Goal: Information Seeking & Learning: Learn about a topic

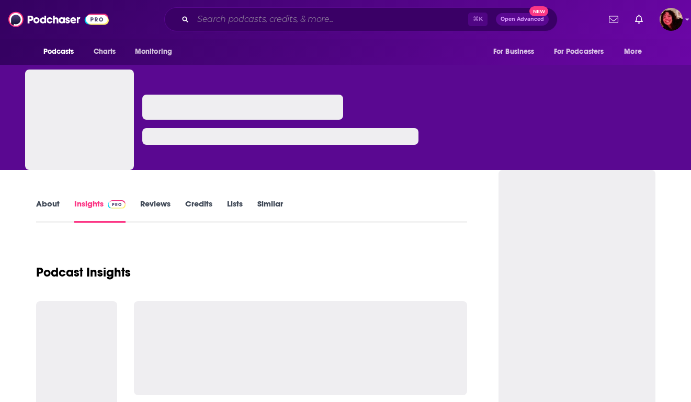
click at [410, 18] on input "Search podcasts, credits, & more..." at bounding box center [330, 19] width 275 height 17
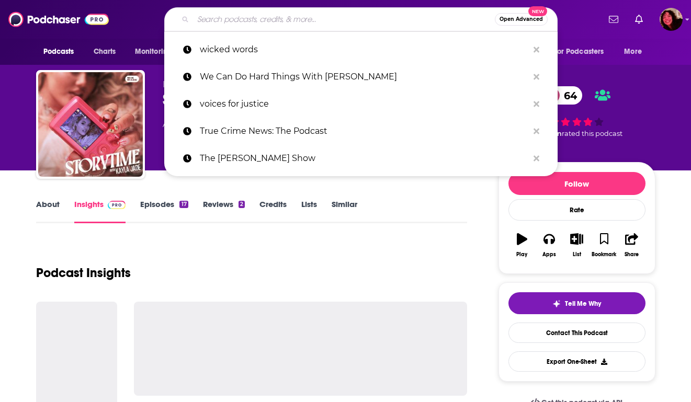
paste input "The Baron of [MEDICAL_DATA]"
type input "The Baron of [MEDICAL_DATA]"
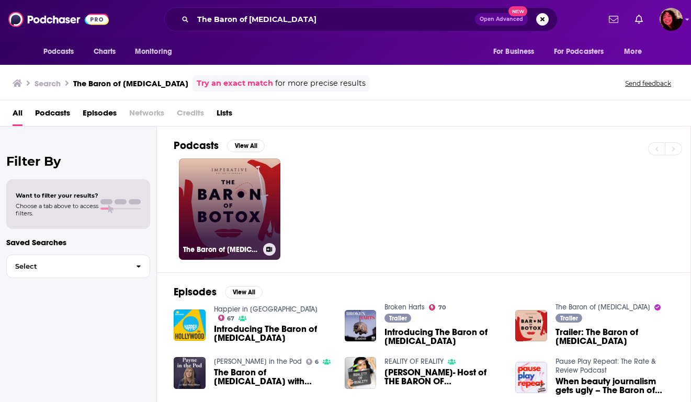
click at [254, 201] on link "The Baron of [MEDICAL_DATA]" at bounding box center [229, 208] width 101 height 101
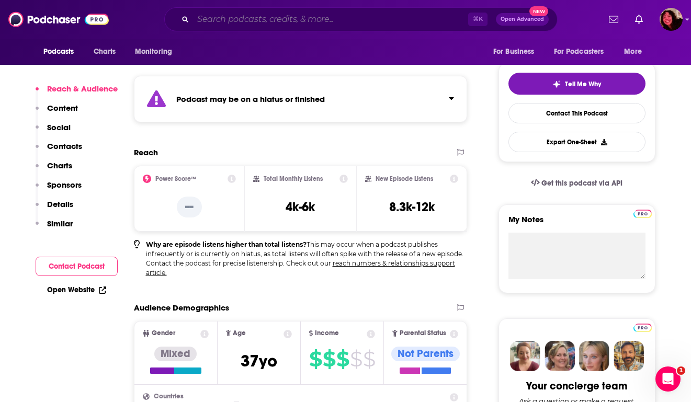
click at [294, 21] on input "Search podcasts, credits, & more..." at bounding box center [330, 19] width 275 height 17
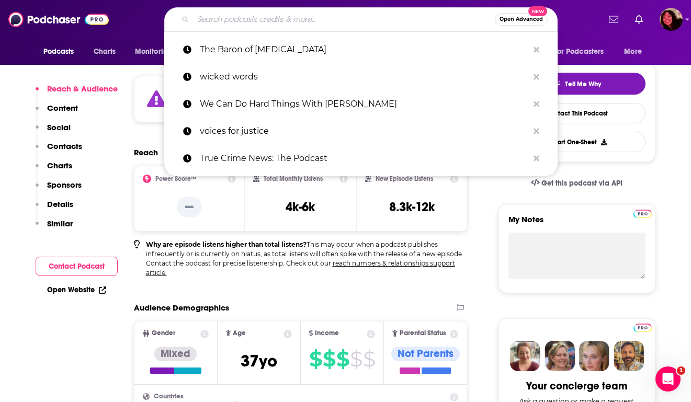
paste input "Reality Life with [PERSON_NAME]"
type input "Reality Life with [PERSON_NAME]"
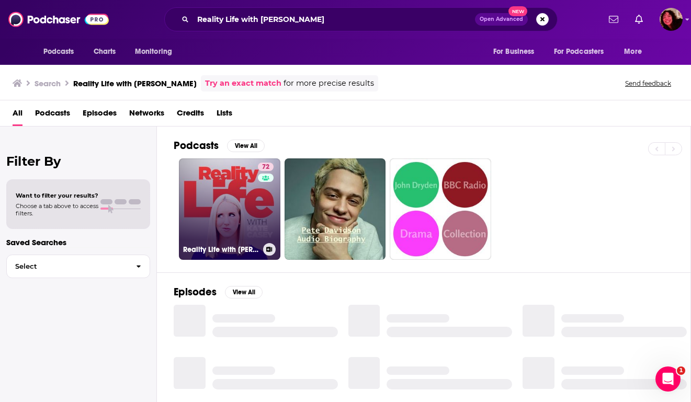
click at [230, 183] on link "72 Reality Life with [PERSON_NAME]" at bounding box center [229, 208] width 101 height 101
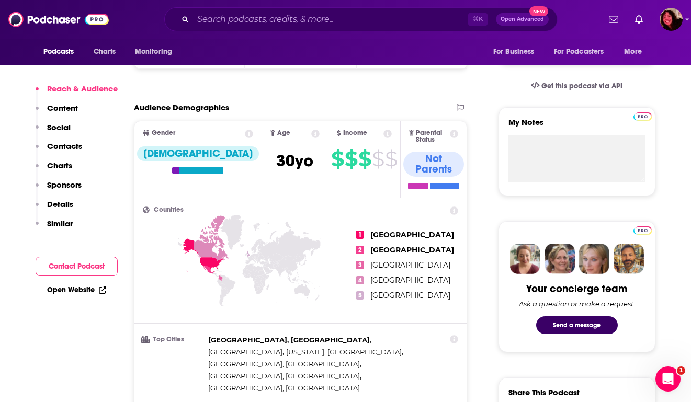
scroll to position [304, 0]
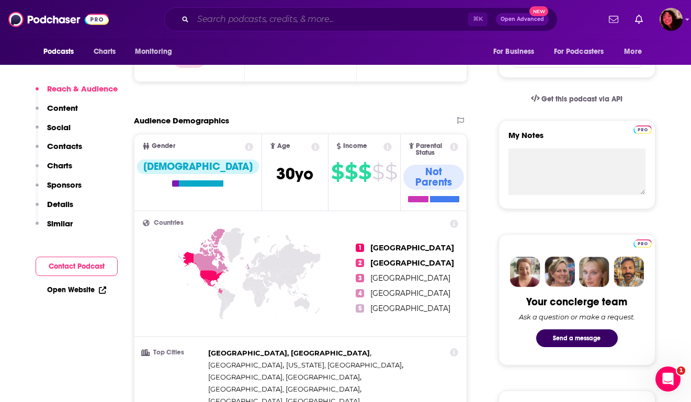
click at [283, 16] on input "Search podcasts, credits, & more..." at bounding box center [330, 19] width 275 height 17
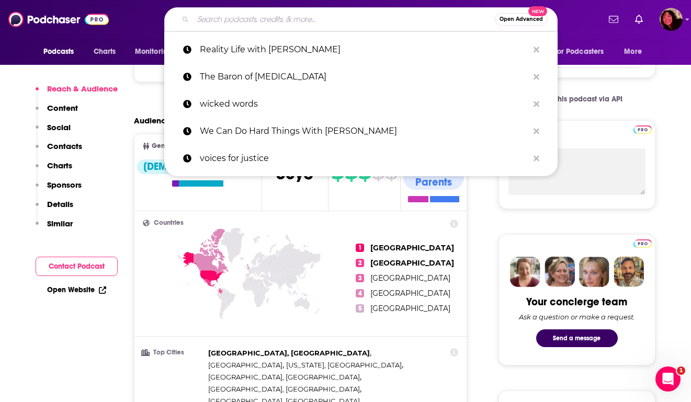
paste input "Afford Anything"
type input "Afford Anything"
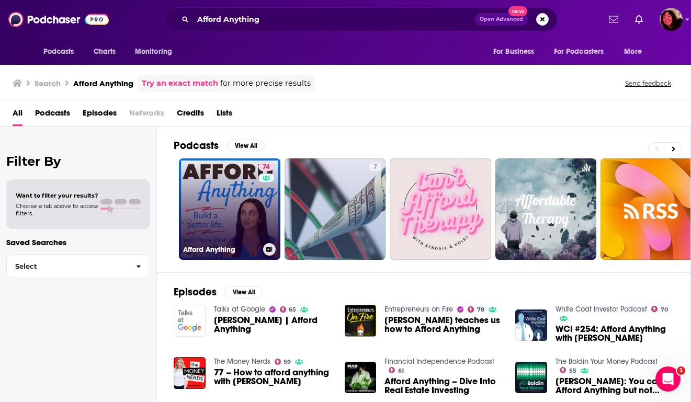
click at [244, 218] on link "74 Afford Anything" at bounding box center [229, 208] width 101 height 101
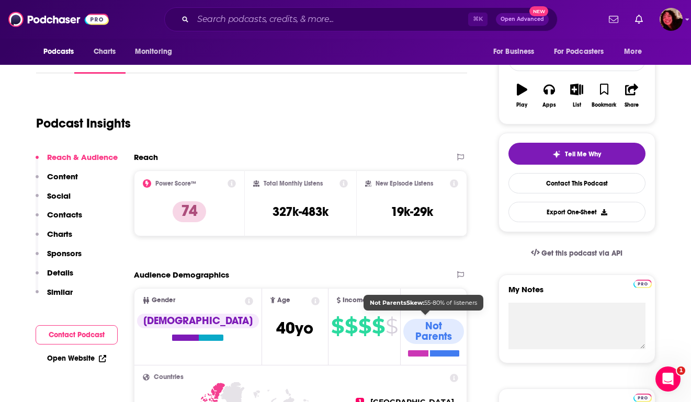
scroll to position [66, 0]
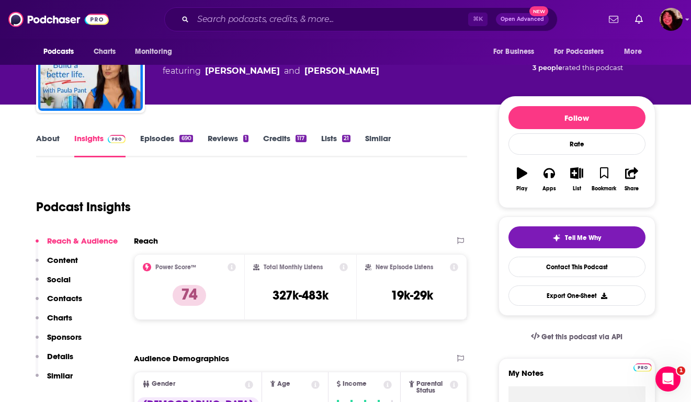
click at [43, 133] on link "About" at bounding box center [48, 145] width 24 height 24
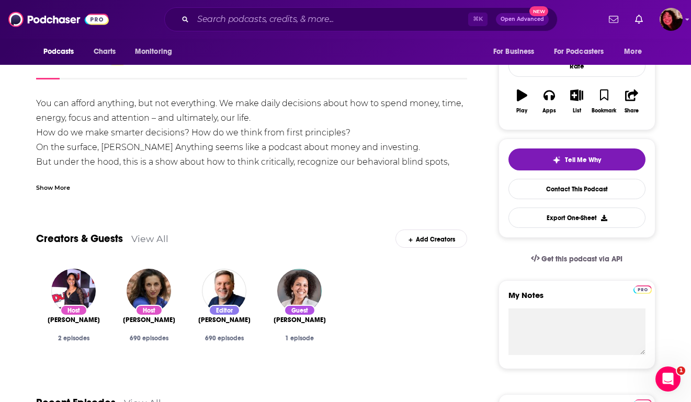
scroll to position [79, 0]
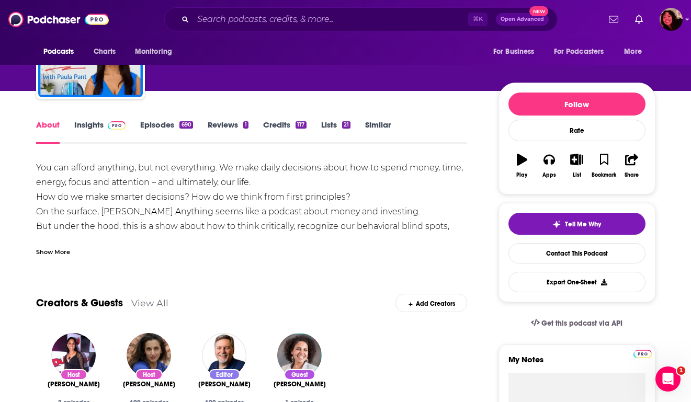
click at [92, 130] on link "Insights" at bounding box center [100, 132] width 52 height 24
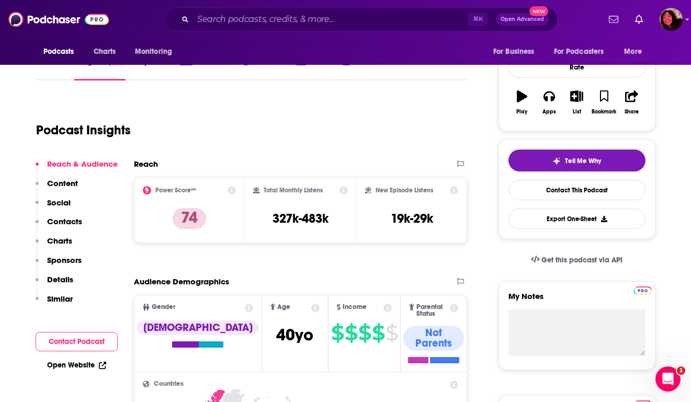
scroll to position [143, 0]
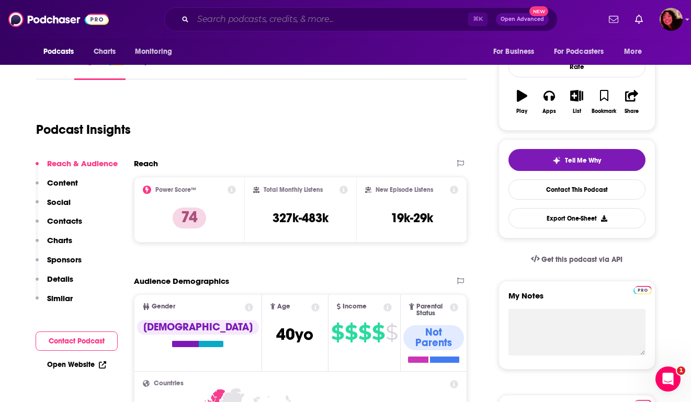
click at [286, 21] on input "Search podcasts, credits, & more..." at bounding box center [330, 19] width 275 height 17
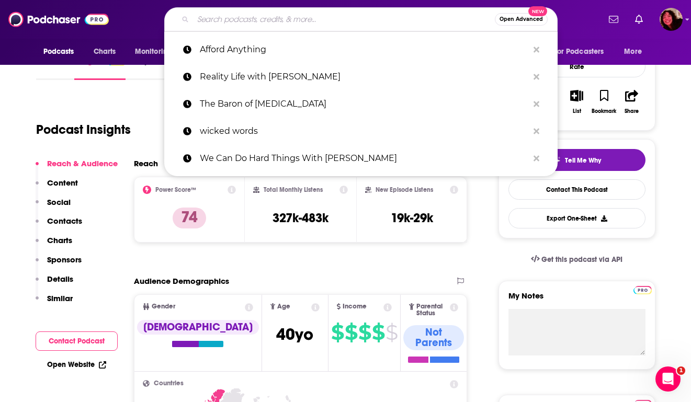
paste input "Cake & Cookies: The [PERSON_NAME] & [PERSON_NAME] Show"
type input "Cake & Cookies: The [PERSON_NAME] & [PERSON_NAME] Show"
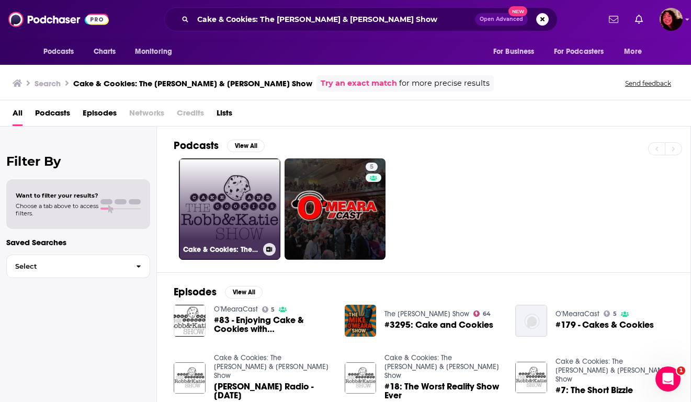
click at [255, 189] on link "Cake & Cookies: The [PERSON_NAME] & [PERSON_NAME] Show" at bounding box center [229, 208] width 101 height 101
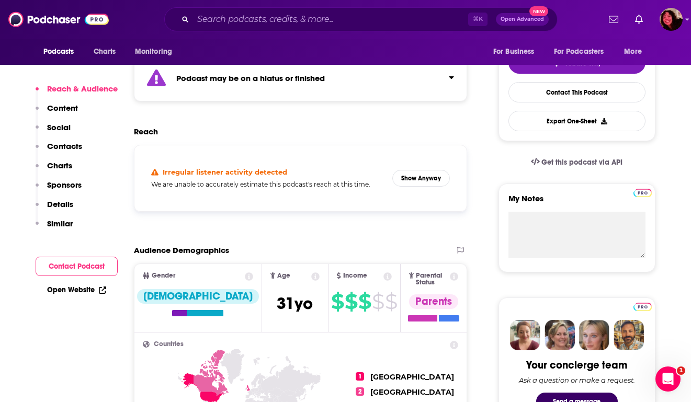
scroll to position [246, 0]
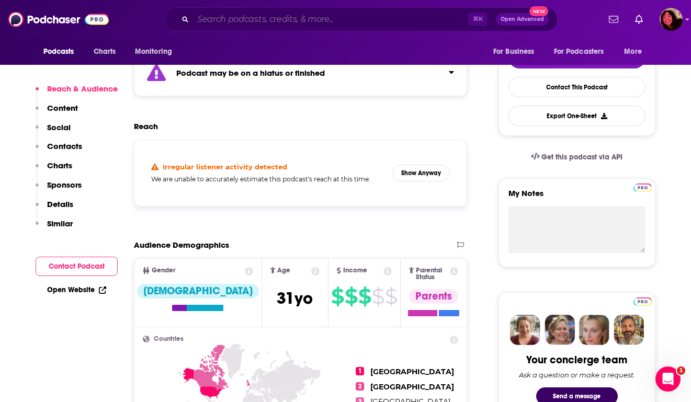
click at [313, 21] on input "Search podcasts, credits, & more..." at bounding box center [330, 19] width 275 height 17
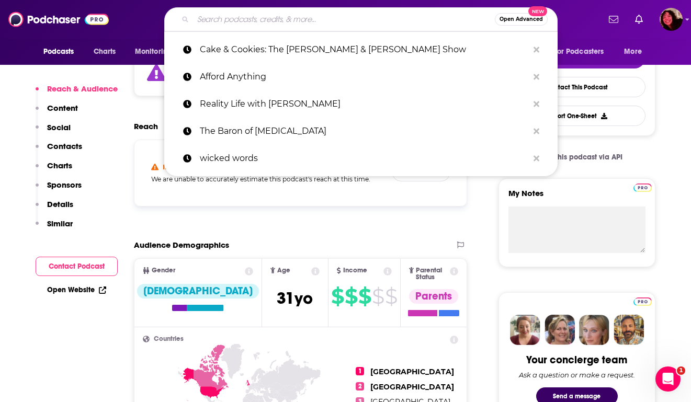
paste input "A Better You by [PERSON_NAME]"
type input "A Better You by [PERSON_NAME]"
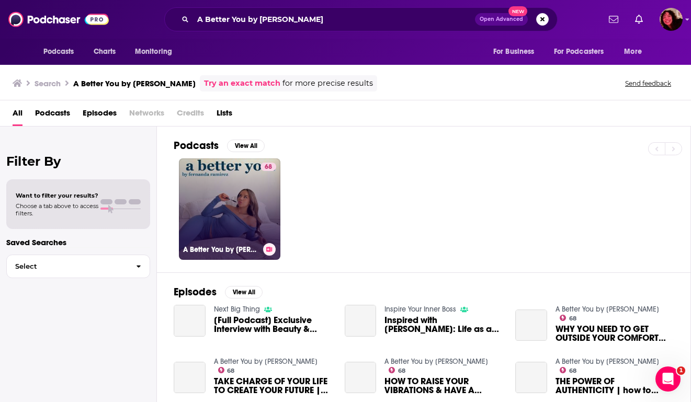
click at [218, 198] on link "68 A Better You by [PERSON_NAME]" at bounding box center [229, 208] width 101 height 101
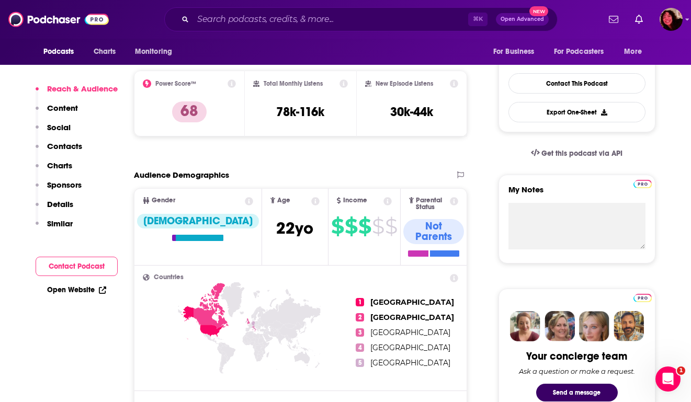
scroll to position [255, 0]
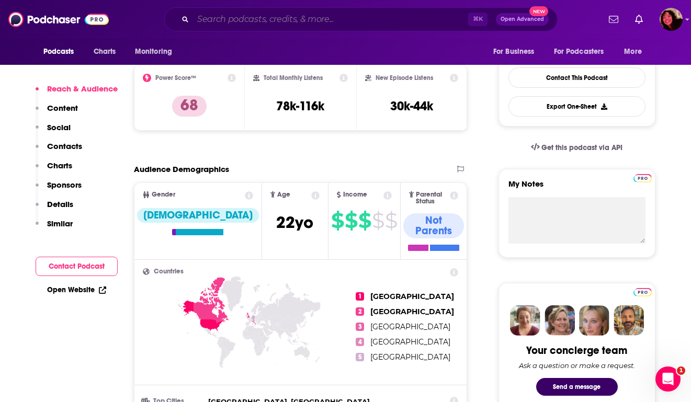
click at [326, 22] on input "Search podcasts, credits, & more..." at bounding box center [330, 19] width 275 height 17
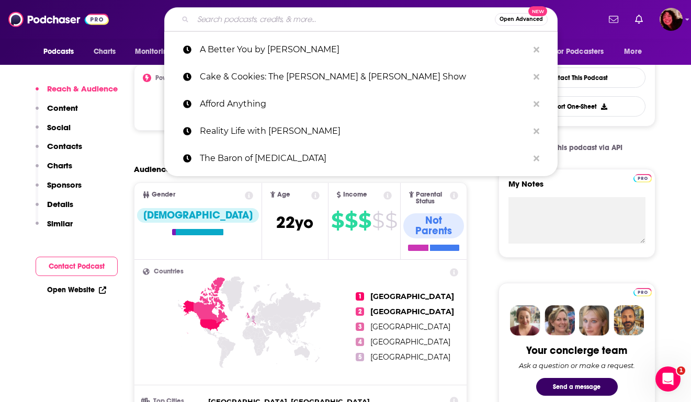
paste input "Name Drop with [PERSON_NAME] and [PERSON_NAME]"
type input "Name Drop with [PERSON_NAME] and [PERSON_NAME]"
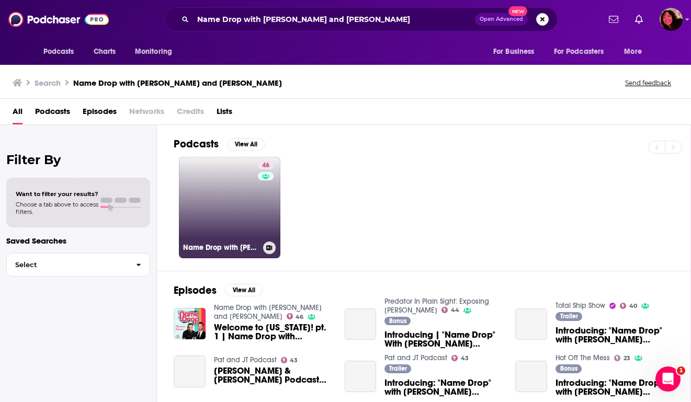
click at [241, 196] on link "46 Name Drop with [PERSON_NAME] and [PERSON_NAME]" at bounding box center [229, 207] width 101 height 101
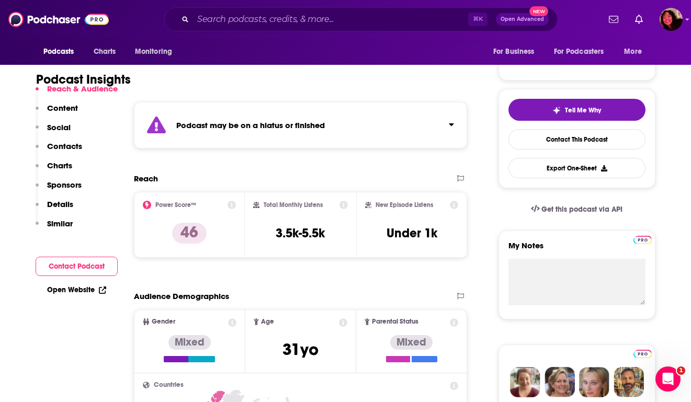
scroll to position [195, 0]
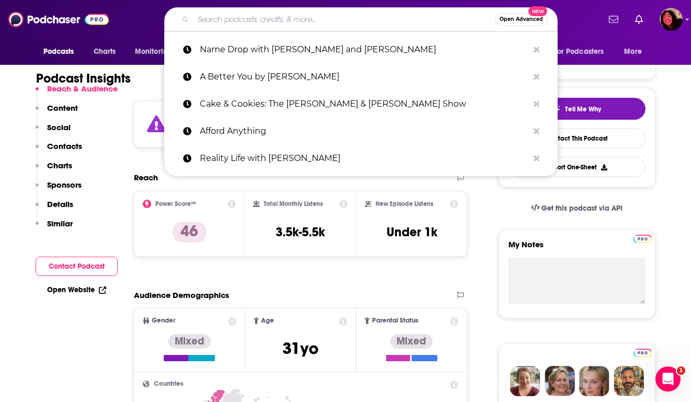
click at [259, 18] on input "Search podcasts, credits, & more..." at bounding box center [344, 19] width 302 height 17
paste input "City Confidential"
type input "City Confidential"
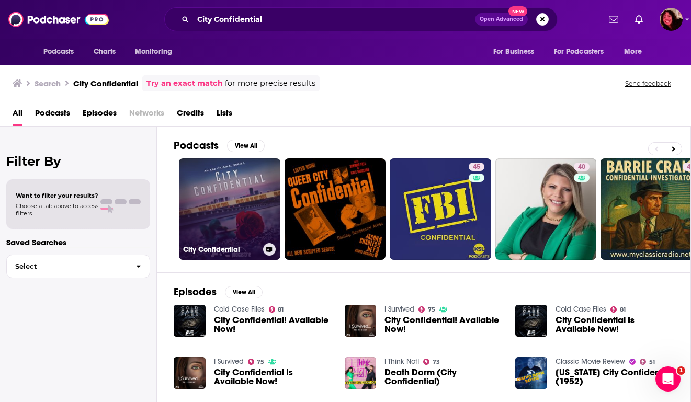
click at [263, 190] on link "City Confidential" at bounding box center [229, 208] width 101 height 101
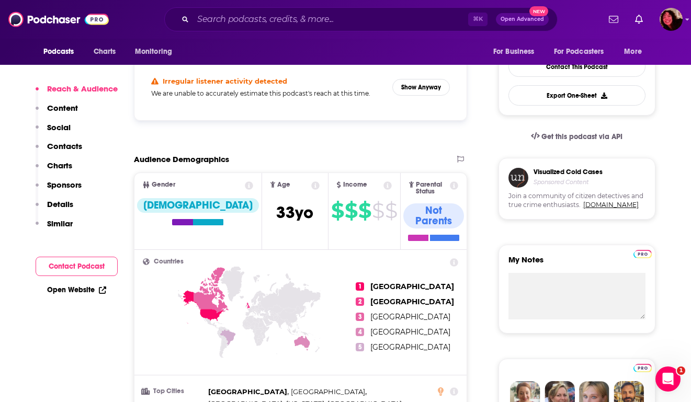
scroll to position [267, 0]
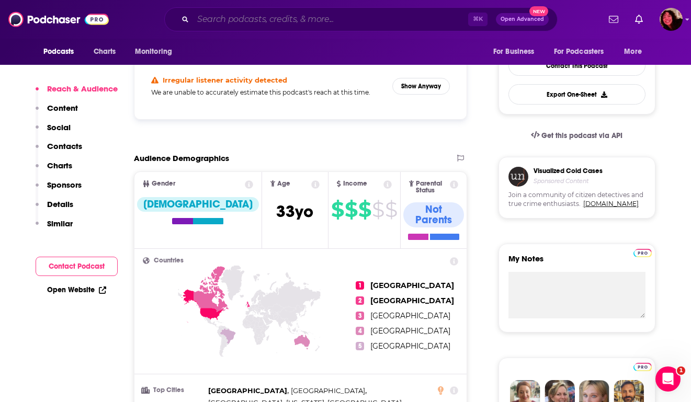
click at [256, 18] on input "Search podcasts, credits, & more..." at bounding box center [330, 19] width 275 height 17
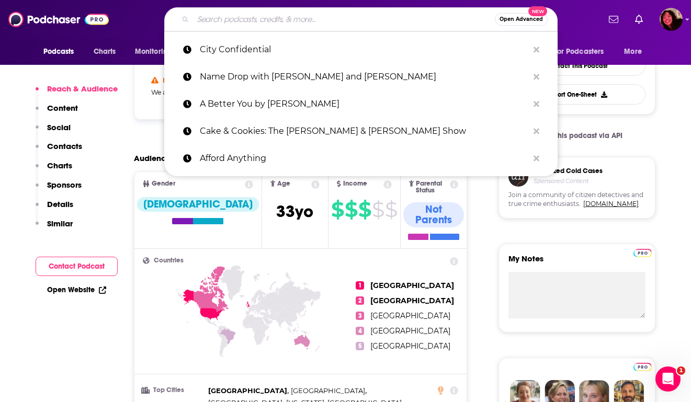
paste input "Optimal Living Daily - Personal Development and Self-Improvement"
type input "Optimal Living Daily - Personal Development and Self-Improvement"
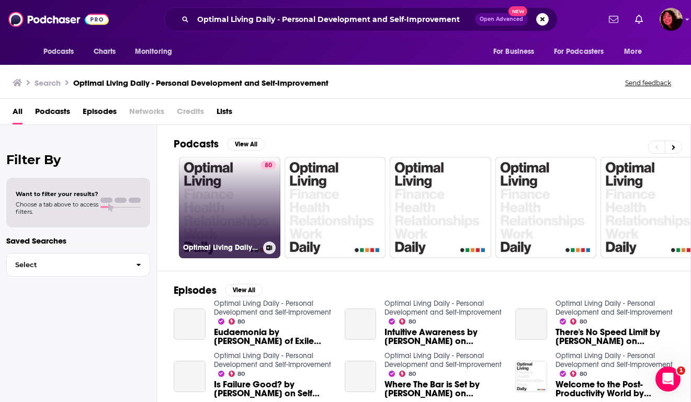
click at [250, 190] on link "80 Optimal Living Daily - Personal Development and Self-Improvement" at bounding box center [229, 207] width 101 height 101
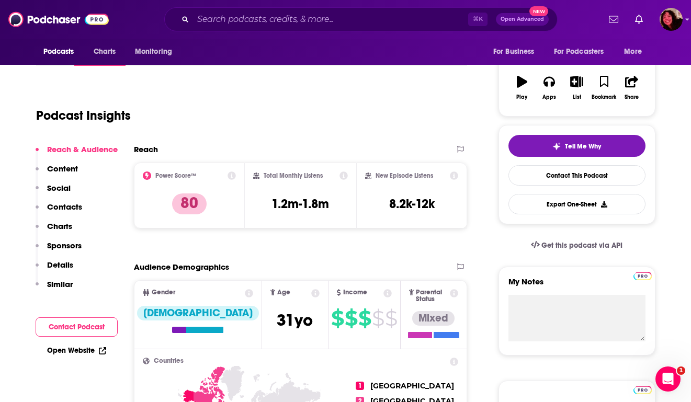
scroll to position [163, 0]
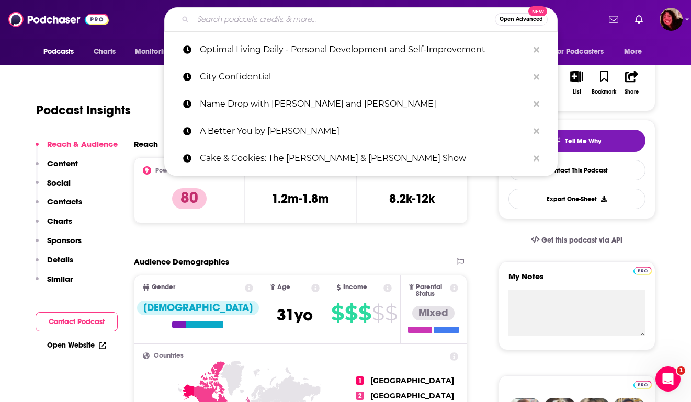
click at [262, 24] on input "Search podcasts, credits, & more..." at bounding box center [344, 19] width 302 height 17
paste input "Southern Gothic"
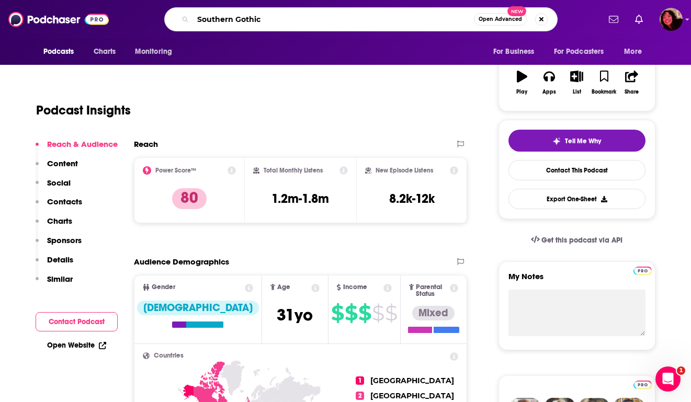
type input "Southern Gothic"
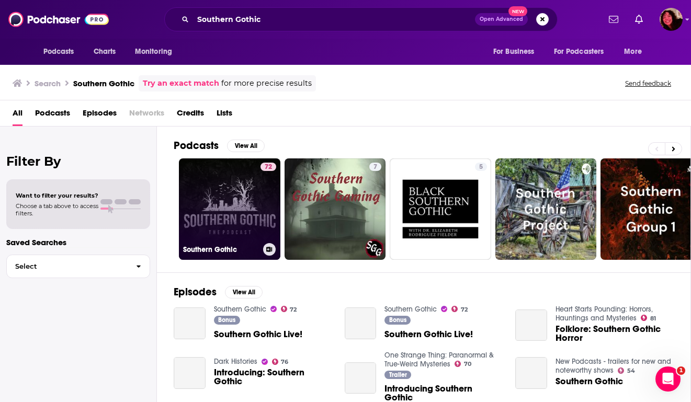
click at [227, 203] on link "72 Southern Gothic" at bounding box center [229, 208] width 101 height 101
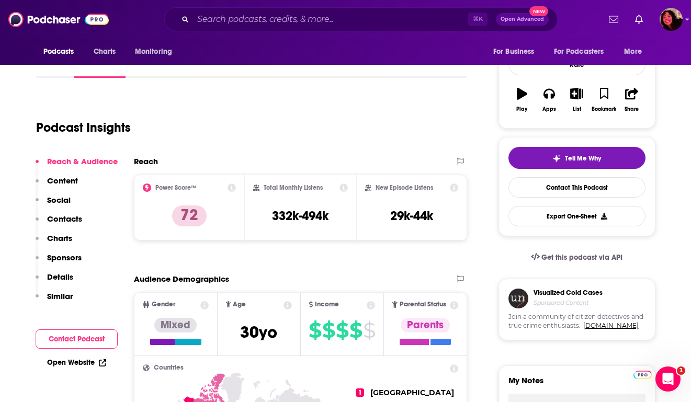
scroll to position [146, 0]
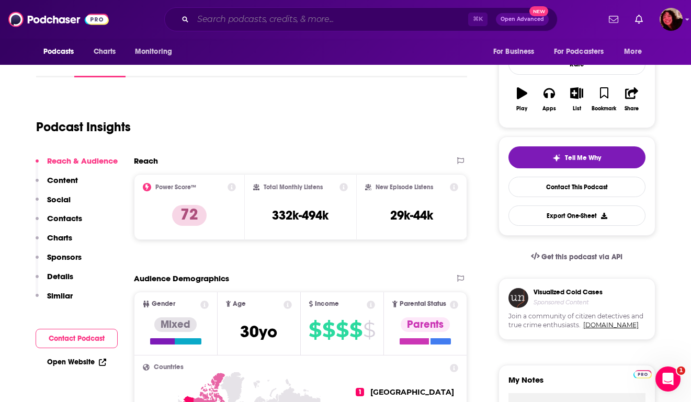
click at [335, 23] on input "Search podcasts, credits, & more..." at bounding box center [330, 19] width 275 height 17
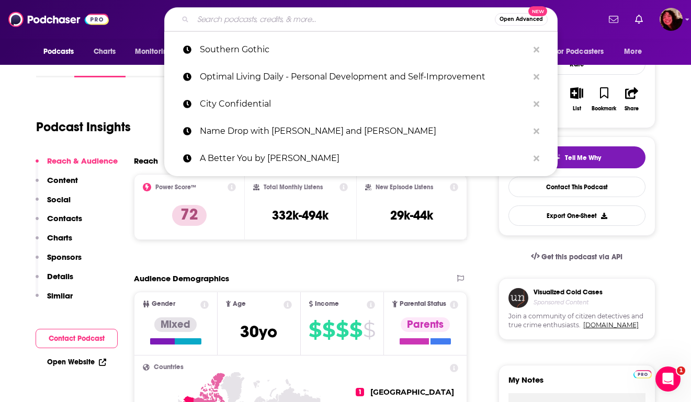
paste input "Gabbing with Gib"
type input "Gabbing with Gib"
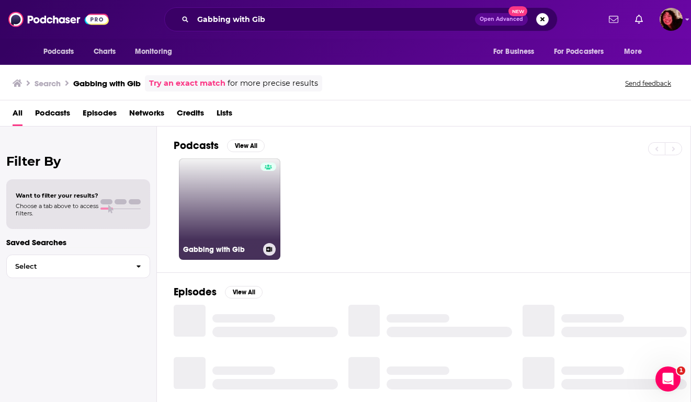
click at [208, 195] on link "Gabbing with Gib" at bounding box center [229, 208] width 101 height 101
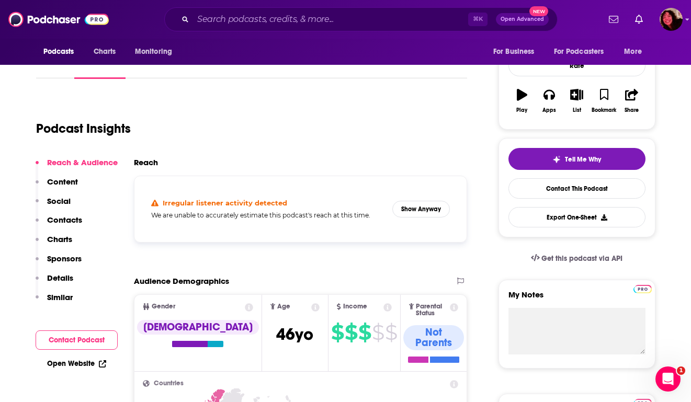
scroll to position [160, 0]
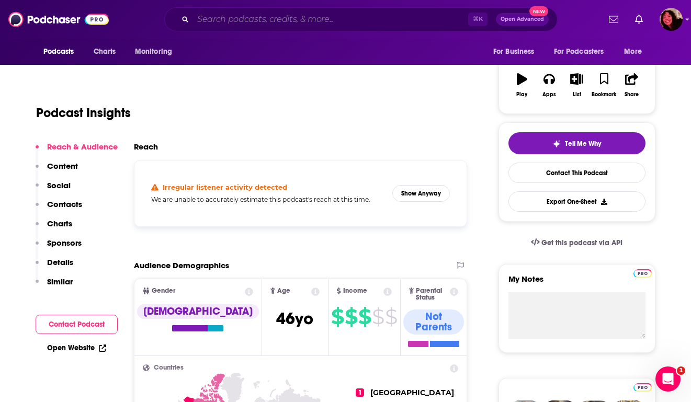
click at [231, 18] on input "Search podcasts, credits, & more..." at bounding box center [330, 19] width 275 height 17
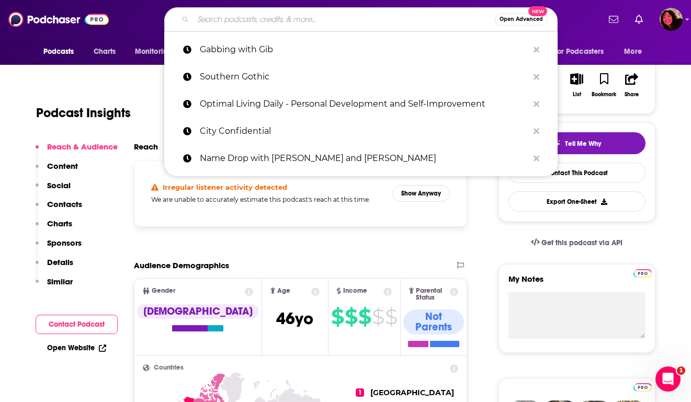
paste input "Section 336 - Baltimore Orioles Talk"
type input "Section 336 - Baltimore Orioles Talk"
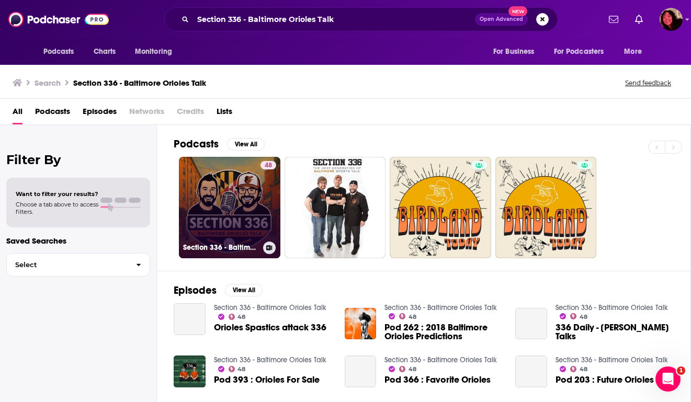
click at [247, 204] on link "48 Section 336 - Baltimore Orioles Talk" at bounding box center [229, 207] width 101 height 101
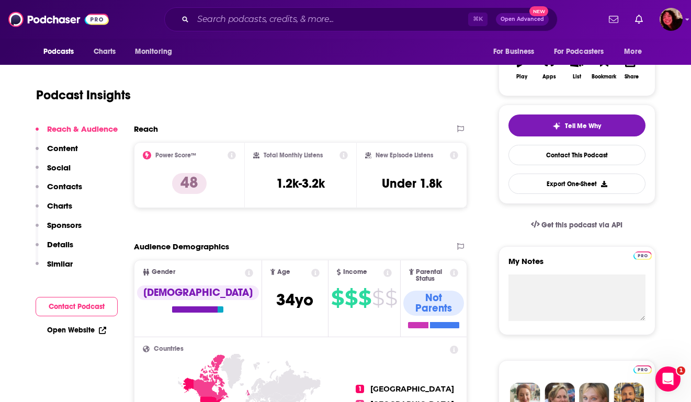
scroll to position [224, 0]
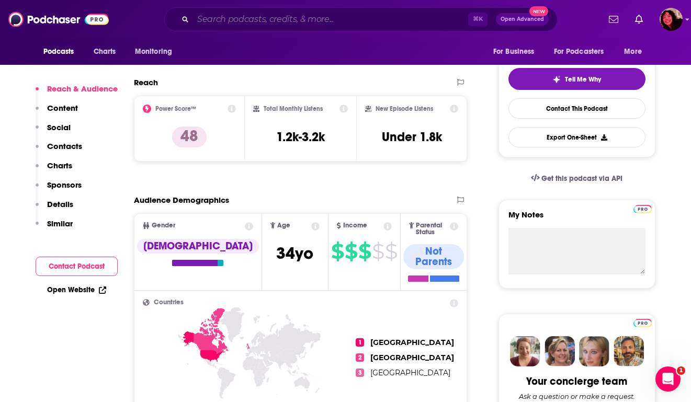
click at [281, 21] on input "Search podcasts, credits, & more..." at bounding box center [330, 19] width 275 height 17
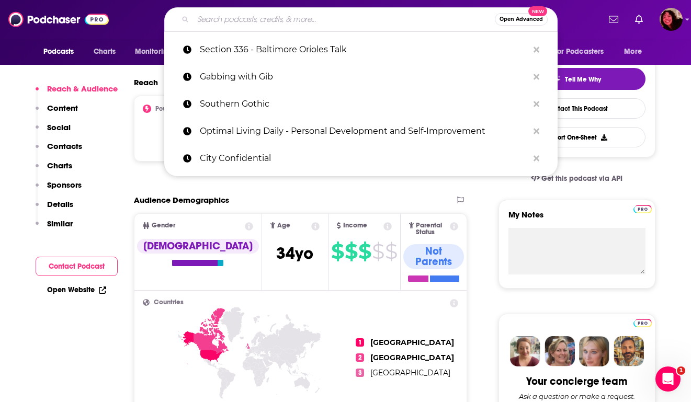
paste input "Bad Bad Thing: The Blackstone Sisters"
type input "Bad Bad Thing: The Blackstone Sisters"
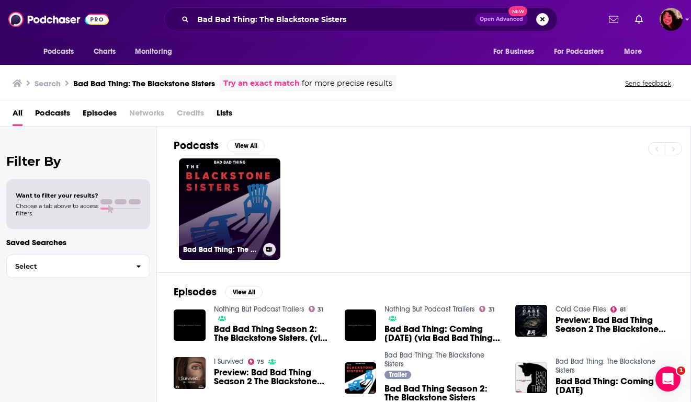
click at [232, 175] on link "Bad Bad Thing: The Blackstone Sisters" at bounding box center [229, 208] width 101 height 101
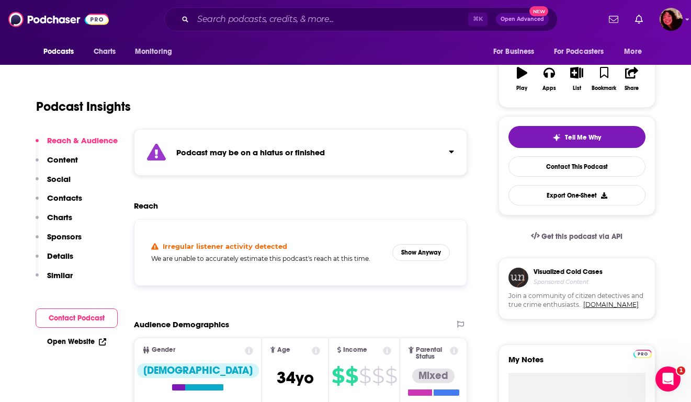
scroll to position [169, 0]
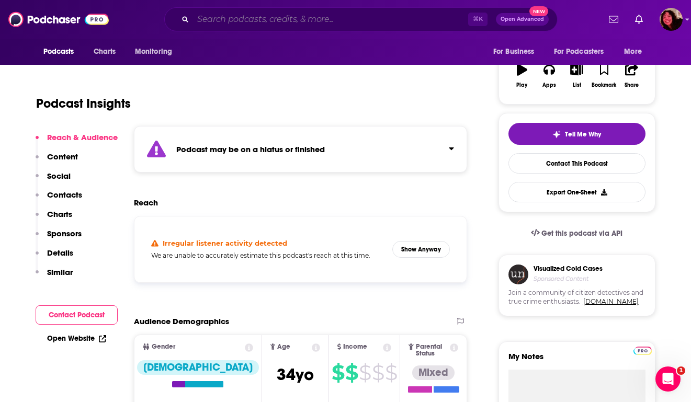
click at [320, 18] on input "Search podcasts, credits, & more..." at bounding box center [330, 19] width 275 height 17
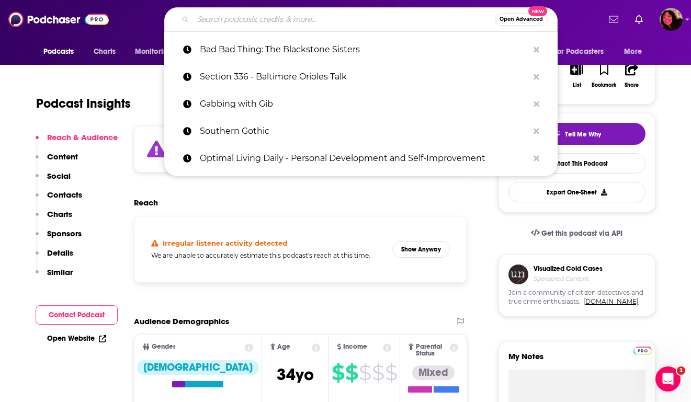
paste input "The Ghost Story Guys"
type input "The Ghost Story Guys"
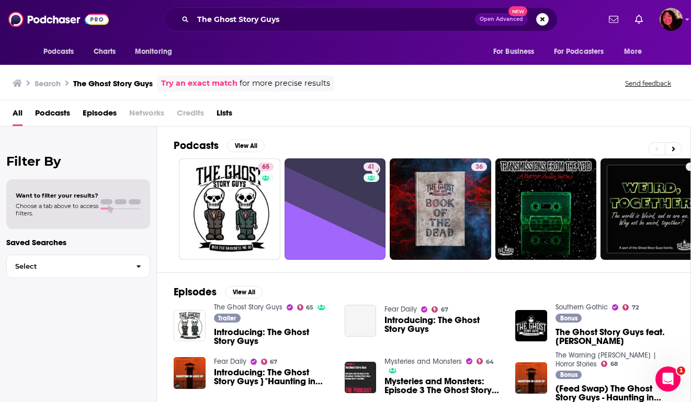
click at [240, 189] on link "65" at bounding box center [229, 208] width 101 height 101
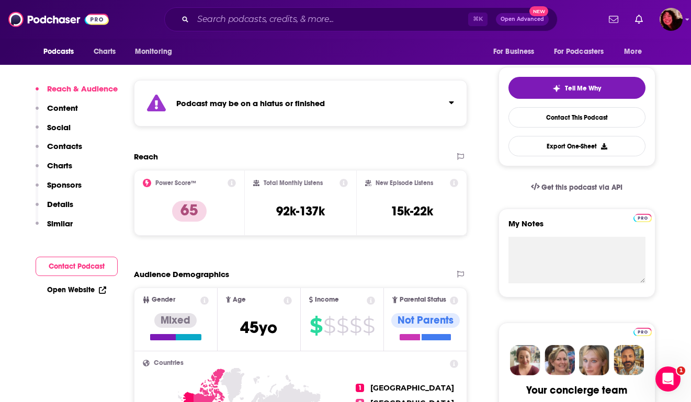
scroll to position [238, 0]
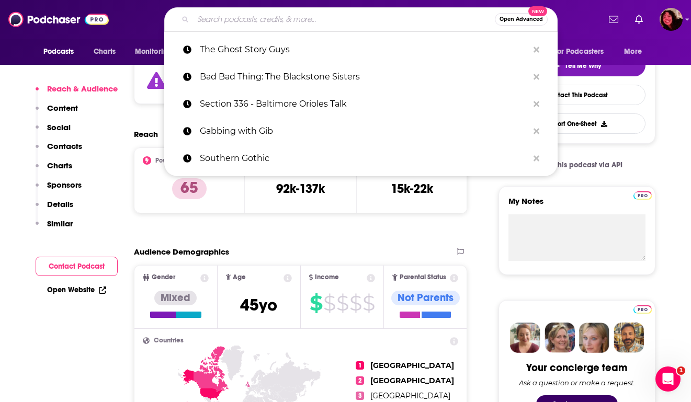
click at [333, 16] on input "Search podcasts, credits, & more..." at bounding box center [344, 19] width 302 height 17
paste input "The Opportunist"
type input "The Opportunist"
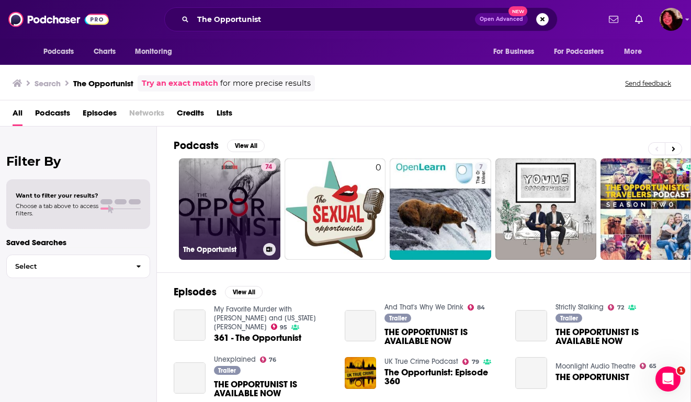
click at [220, 200] on link "74 The Opportunist" at bounding box center [229, 208] width 101 height 101
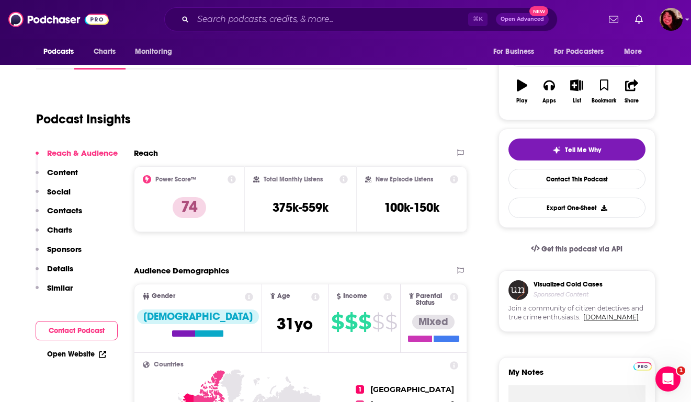
scroll to position [154, 0]
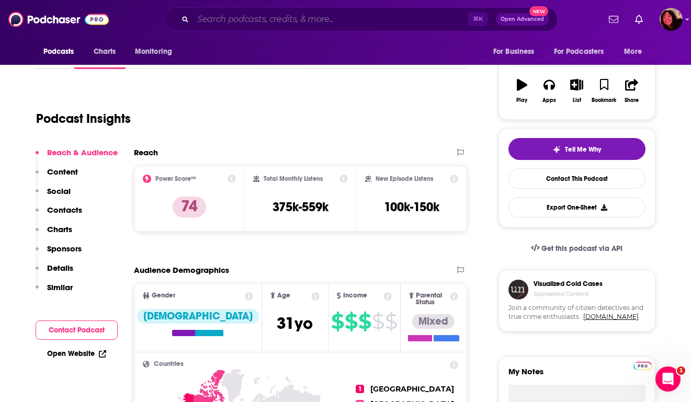
click at [362, 18] on input "Search podcasts, credits, & more..." at bounding box center [330, 19] width 275 height 17
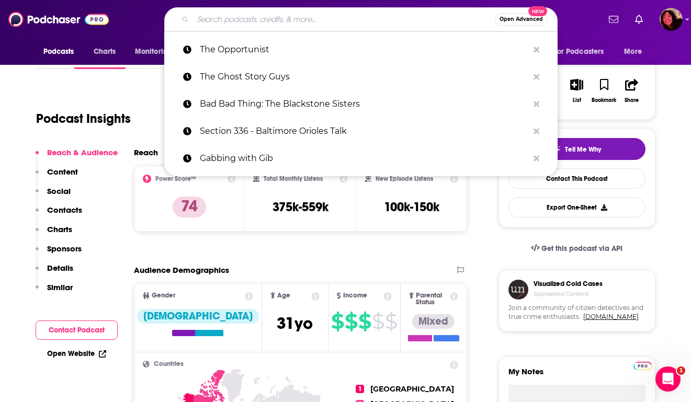
paste input "Cold Case Files"
type input "Cold Case Files"
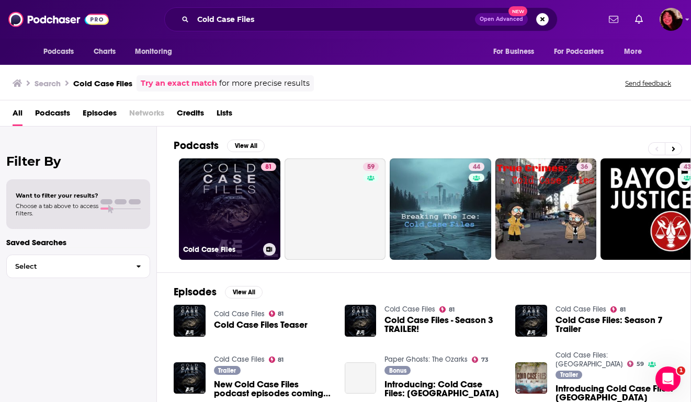
click at [249, 187] on link "81 Cold Case Files" at bounding box center [229, 208] width 101 height 101
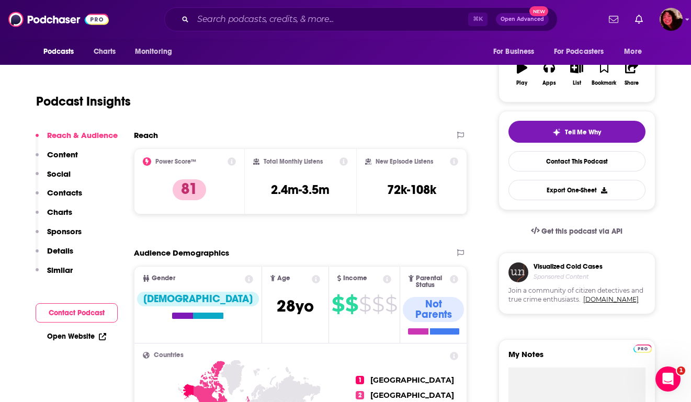
scroll to position [172, 0]
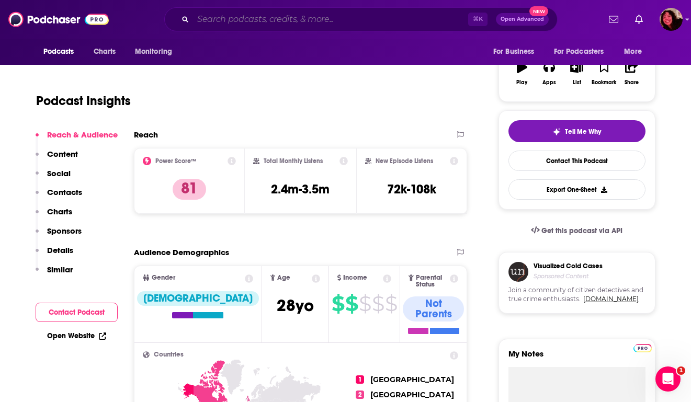
click at [255, 22] on input "Search podcasts, credits, & more..." at bounding box center [330, 19] width 275 height 17
paste input "Classified"
type input "Classified"
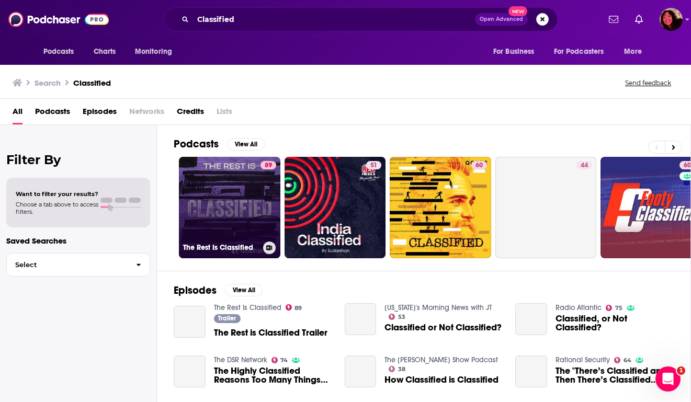
click at [217, 186] on link "89 The Rest Is Classified" at bounding box center [229, 207] width 101 height 101
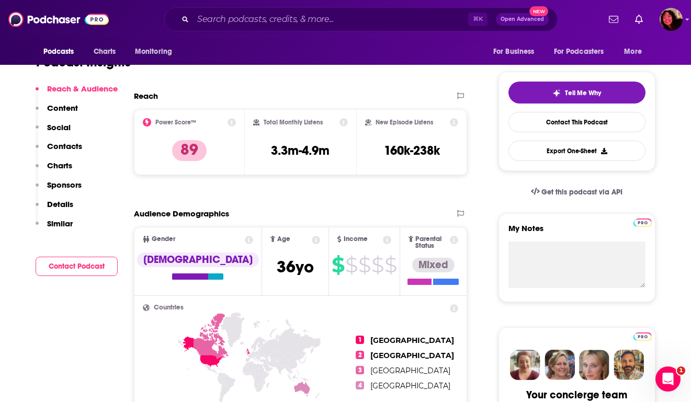
scroll to position [212, 0]
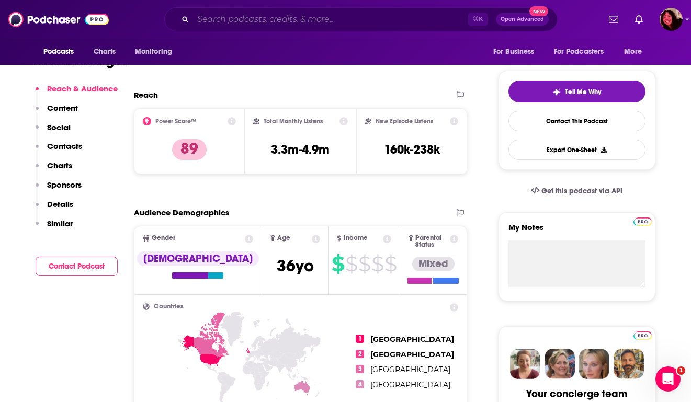
click at [253, 21] on input "Search podcasts, credits, & more..." at bounding box center [330, 19] width 275 height 17
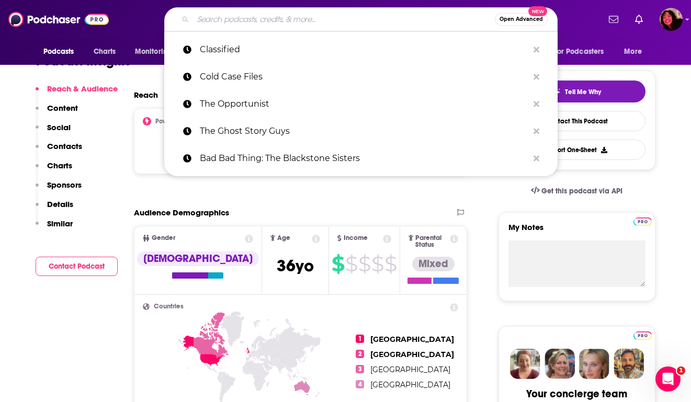
paste input "Gaslight"
type input "Gaslight"
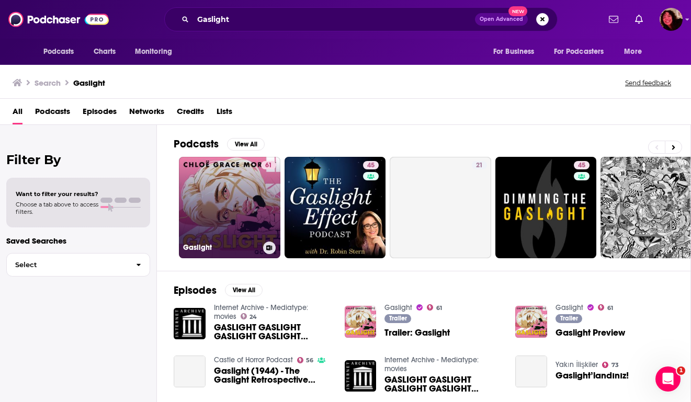
click at [263, 213] on div "61" at bounding box center [268, 201] width 15 height 81
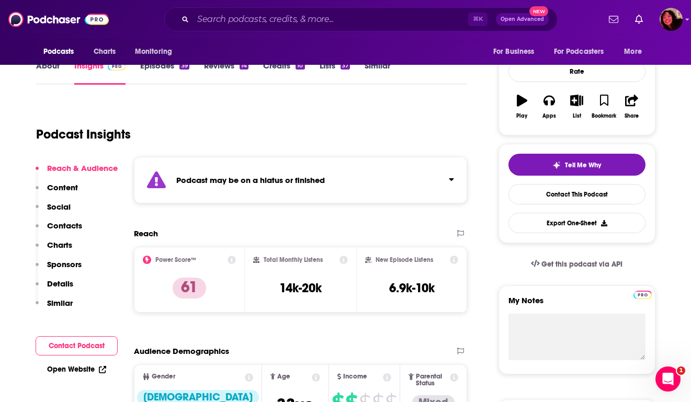
scroll to position [145, 0]
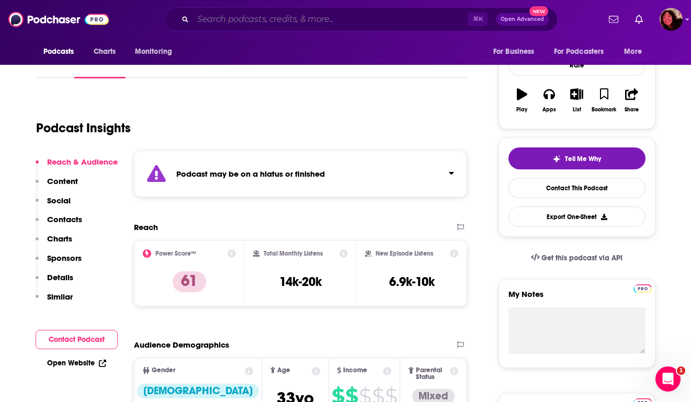
click at [334, 17] on input "Search podcasts, credits, & more..." at bounding box center [330, 19] width 275 height 17
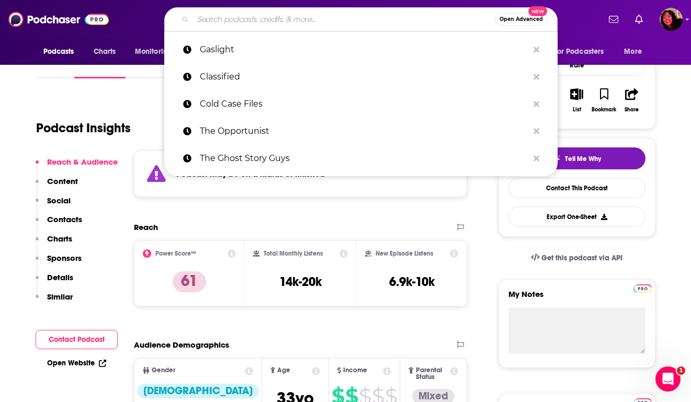
paste input "American Coyote"
type input "American Coyote"
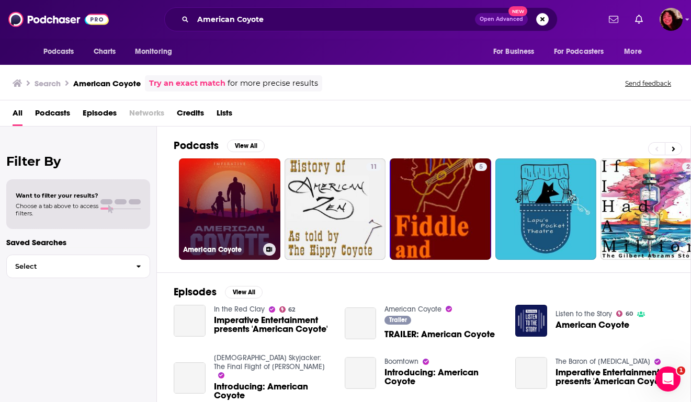
click at [210, 199] on link "American Coyote" at bounding box center [229, 208] width 101 height 101
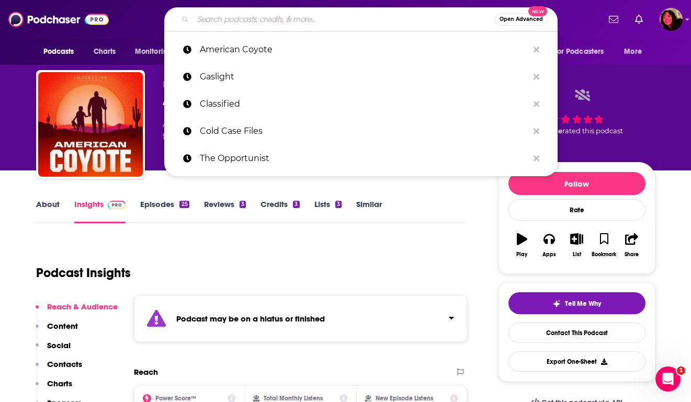
click at [370, 14] on input "Search podcasts, credits, & more..." at bounding box center [344, 19] width 302 height 17
paste input "How to Win Friends and Disappear People"
type input "How to Win Friends and Disappear People"
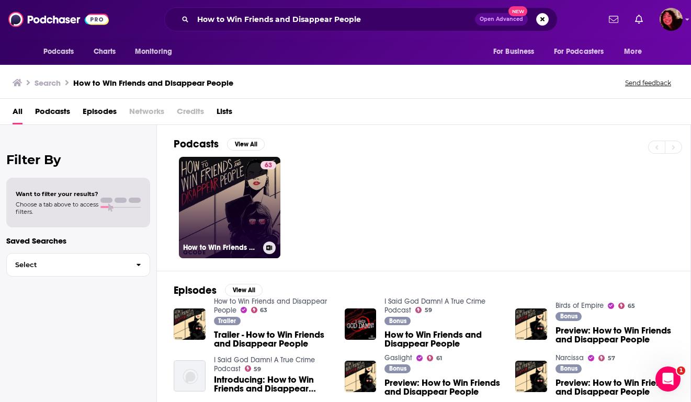
click at [248, 210] on link "63 How to Win Friends and Disappear People" at bounding box center [229, 207] width 101 height 101
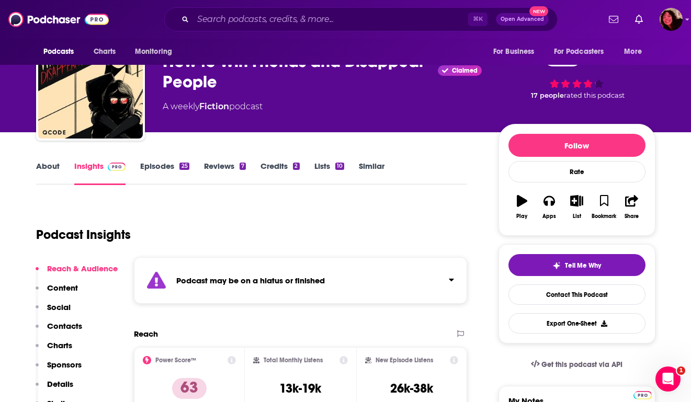
scroll to position [45, 0]
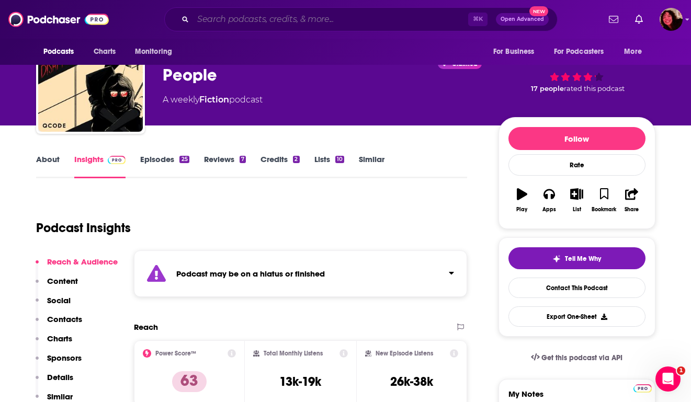
click at [401, 17] on input "Search podcasts, credits, & more..." at bounding box center [330, 19] width 275 height 17
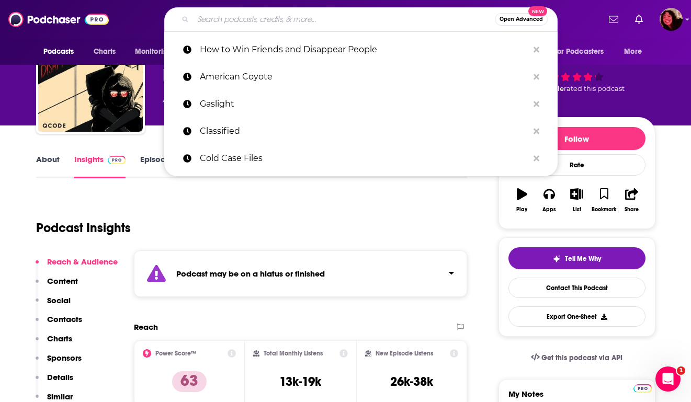
paste input "Sex, Lies & Murder"
type input "Sex, Lies & Murder"
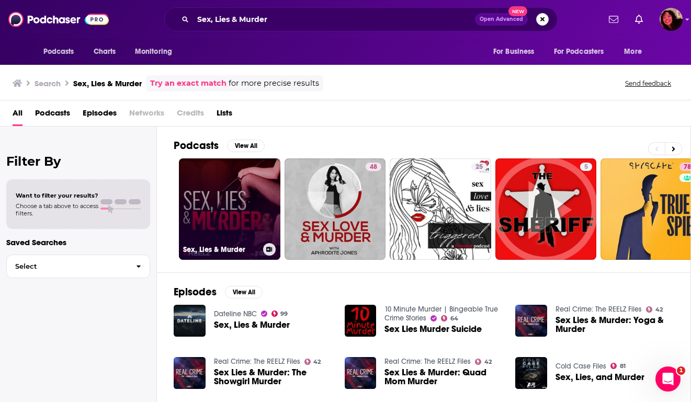
click at [253, 191] on link "Sex, Lies & Murder" at bounding box center [229, 208] width 101 height 101
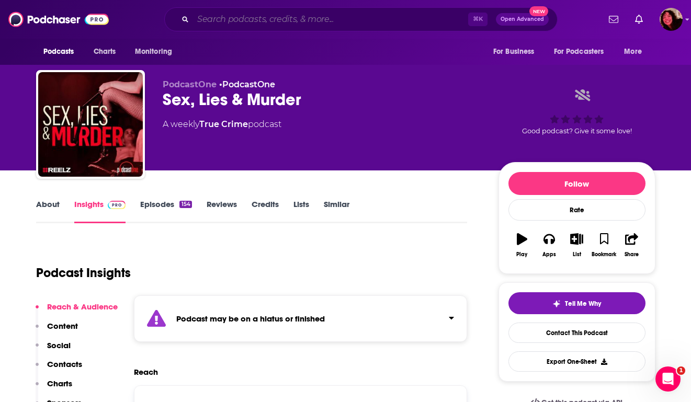
click at [372, 14] on input "Search podcasts, credits, & more..." at bounding box center [330, 19] width 275 height 17
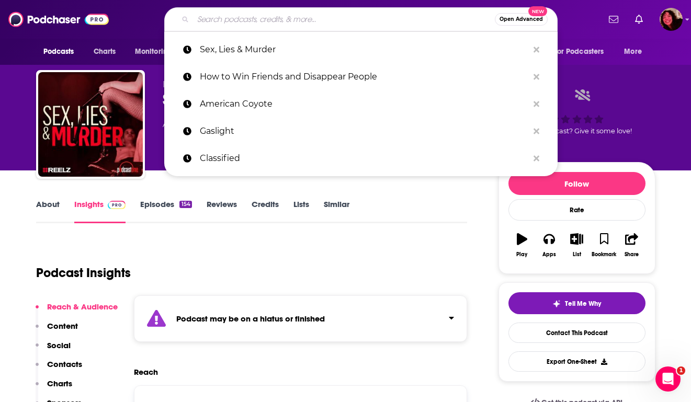
paste input "Red Eye Radio"
type input "Red Eye Radio"
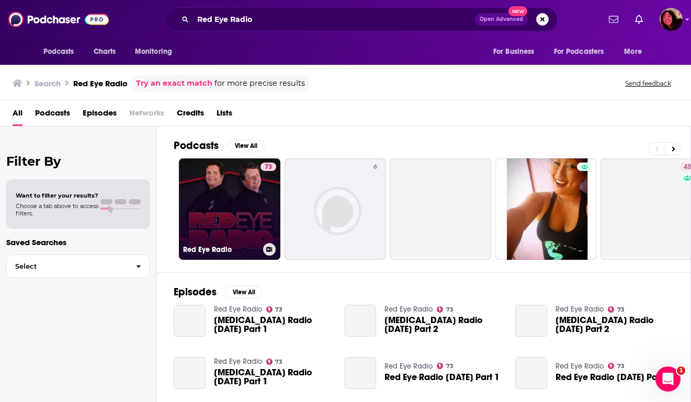
click at [250, 192] on link "73 [MEDICAL_DATA] Radio" at bounding box center [229, 208] width 101 height 101
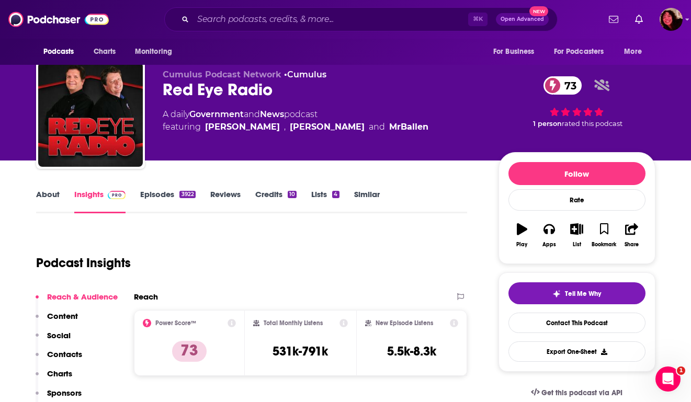
scroll to position [5, 0]
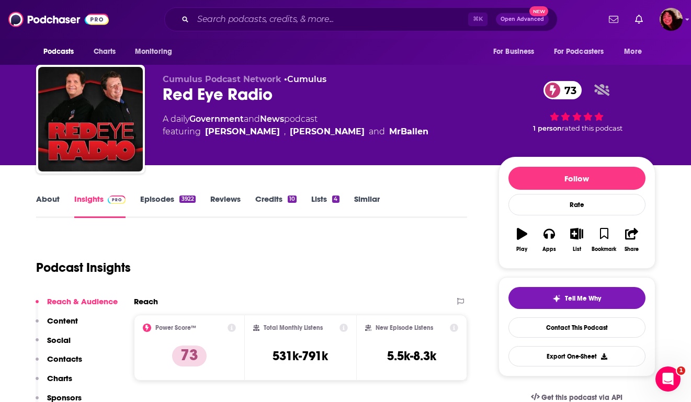
click at [53, 203] on link "About" at bounding box center [48, 206] width 24 height 24
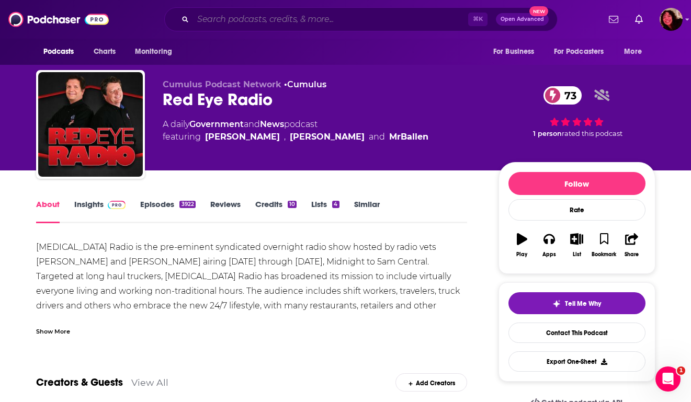
click at [379, 21] on input "Search podcasts, credits, & more..." at bounding box center [330, 19] width 275 height 17
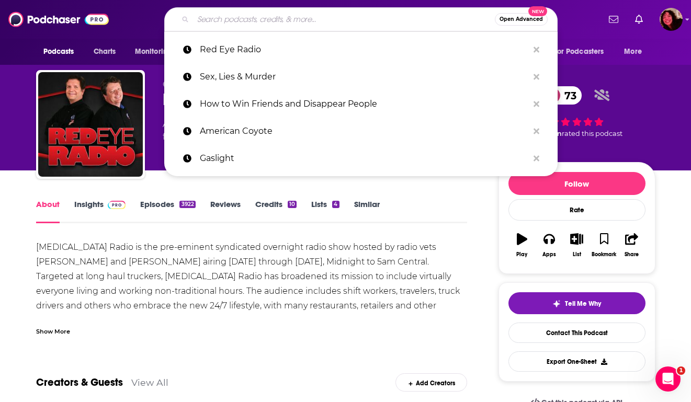
paste input "Optimal Finance Daily - Financial Independence and Money Advice"
type input "Optimal Finance Daily - Financial Independence and Money Advice"
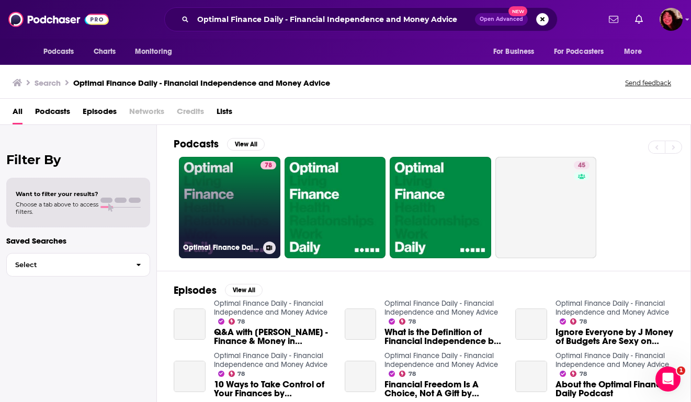
click at [206, 211] on link "78 Optimal Finance Daily - Financial Independence and Money Advice" at bounding box center [229, 207] width 101 height 101
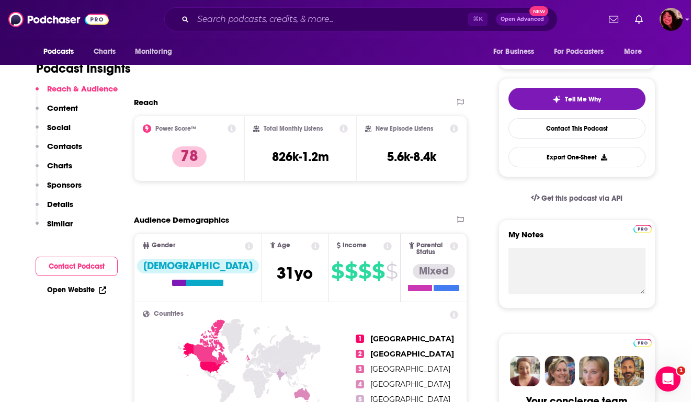
scroll to position [205, 0]
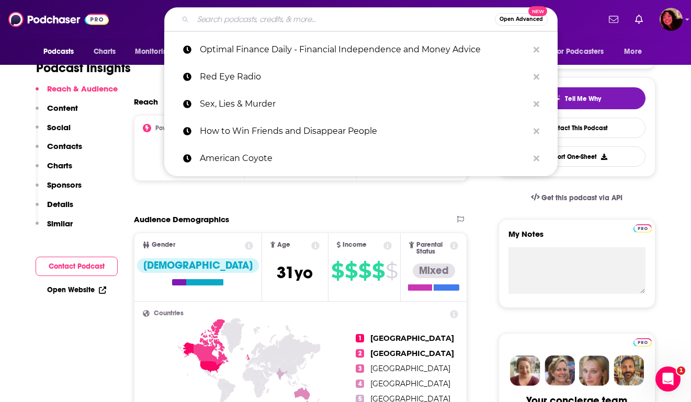
click at [350, 19] on input "Search podcasts, credits, & more..." at bounding box center [344, 19] width 302 height 17
paste input "Ad Lucem"
type input "Ad Lucem"
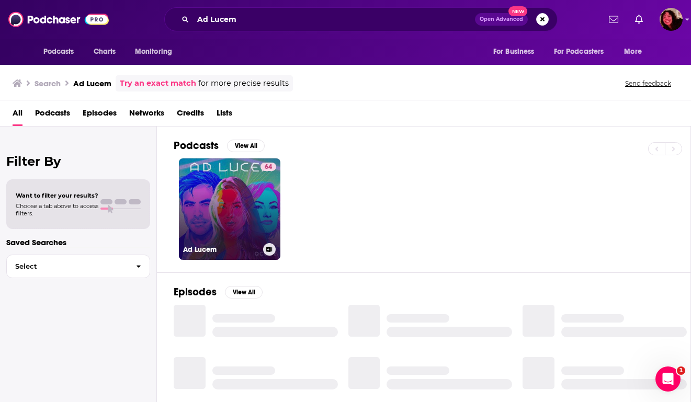
click at [206, 193] on link "64 Ad Lucem" at bounding box center [229, 208] width 101 height 101
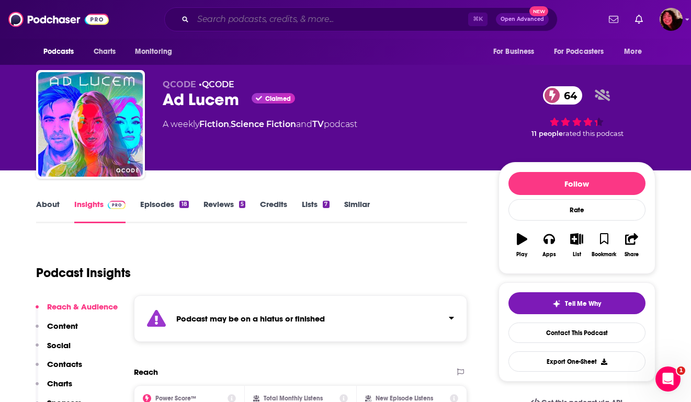
click at [272, 26] on input "Search podcasts, credits, & more..." at bounding box center [330, 19] width 275 height 17
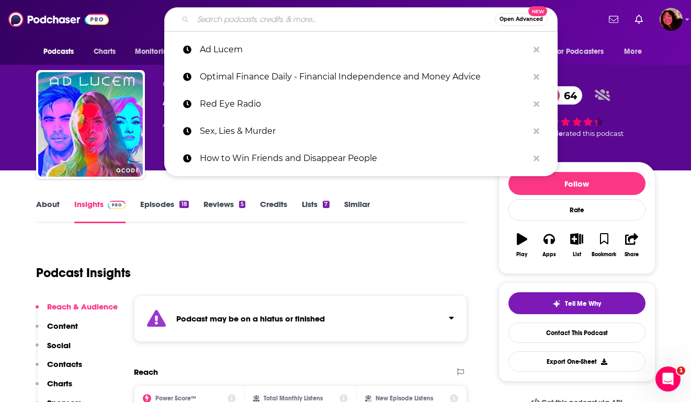
paste input "The Sleepy Bookshelf"
type input "The Sleepy Bookshelf"
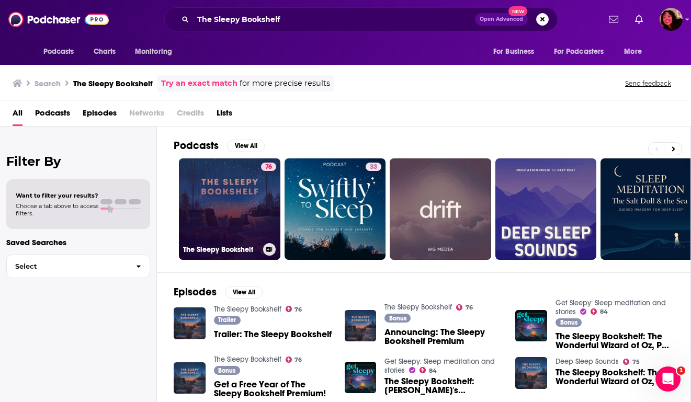
click at [236, 184] on link "76 The Sleepy Bookshelf" at bounding box center [229, 208] width 101 height 101
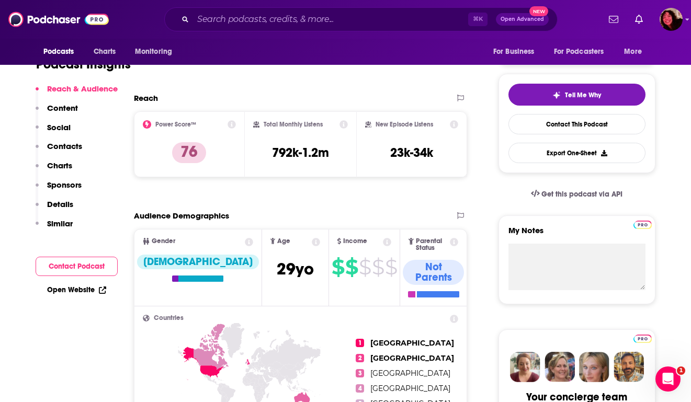
scroll to position [209, 0]
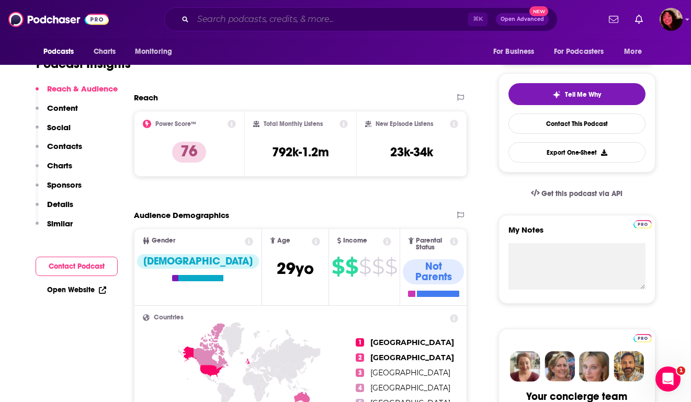
click at [348, 20] on input "Search podcasts, credits, & more..." at bounding box center [330, 19] width 275 height 17
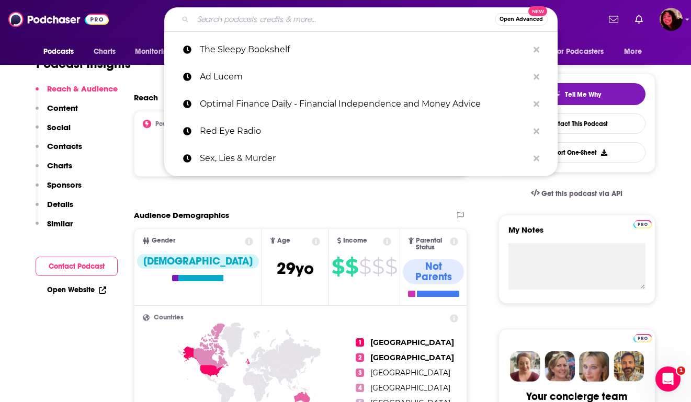
paste input "The Beautiful Liar"
type input "The Beautiful Liar"
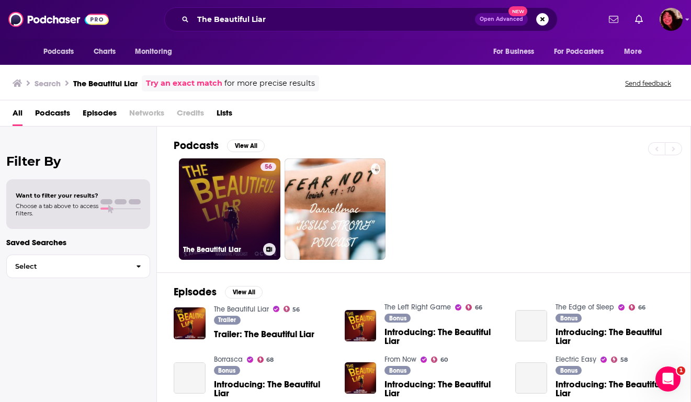
click at [202, 203] on link "56 The Beautiful Liar" at bounding box center [229, 208] width 101 height 101
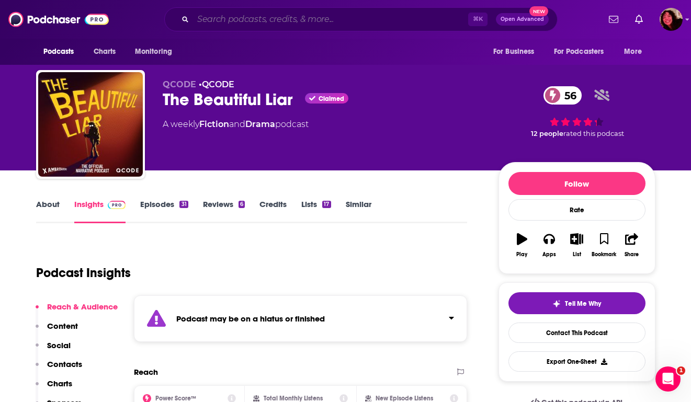
click at [393, 23] on input "Search podcasts, credits, & more..." at bounding box center [330, 19] width 275 height 17
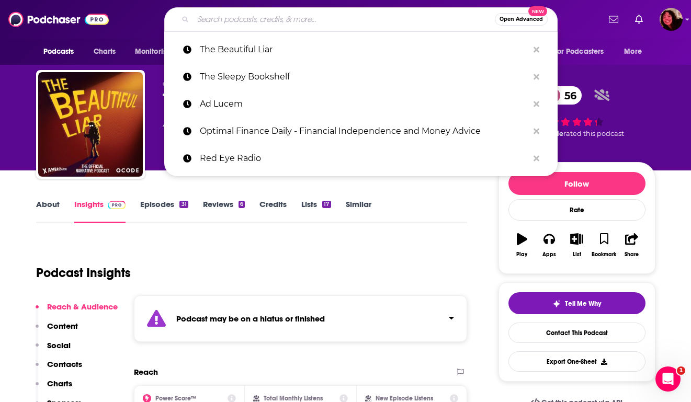
paste input "Birds of Empire"
type input "Birds of Empire"
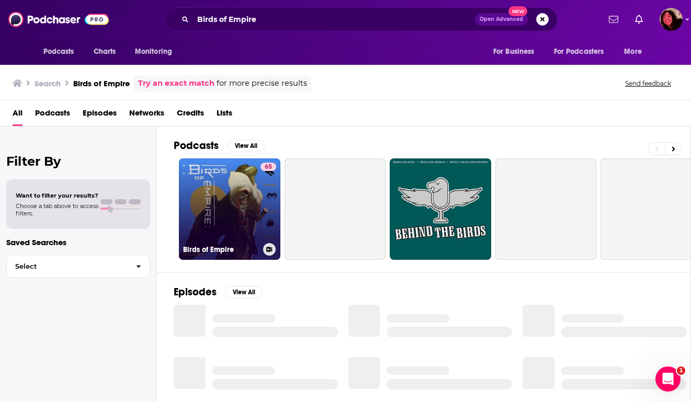
click at [209, 202] on link "65 Birds of Empire" at bounding box center [229, 208] width 101 height 101
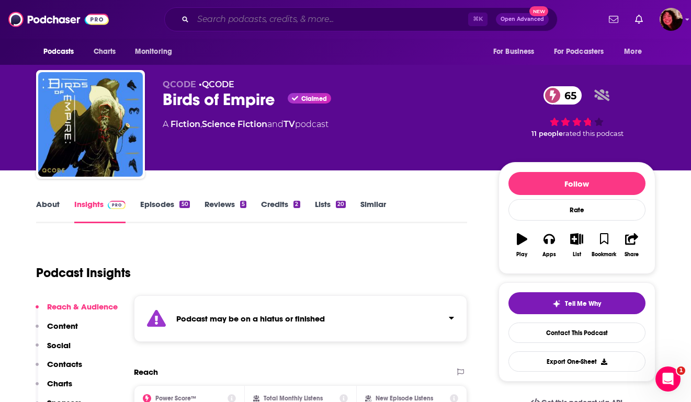
click at [382, 17] on input "Search podcasts, credits, & more..." at bounding box center [330, 19] width 275 height 17
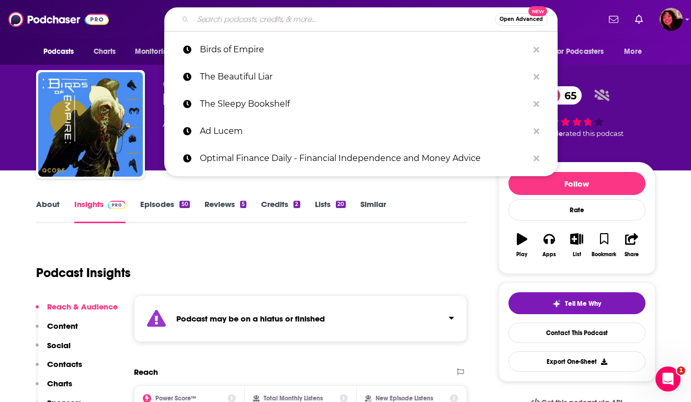
paste input "Where There's A Will, There's A Wake"
type input "Where There's A Will, There's A Wake"
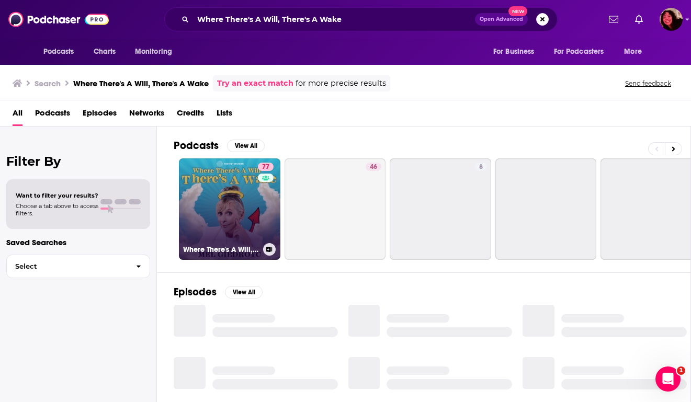
click at [219, 185] on link "77 Where There's A Will, There's A Wake" at bounding box center [229, 208] width 101 height 101
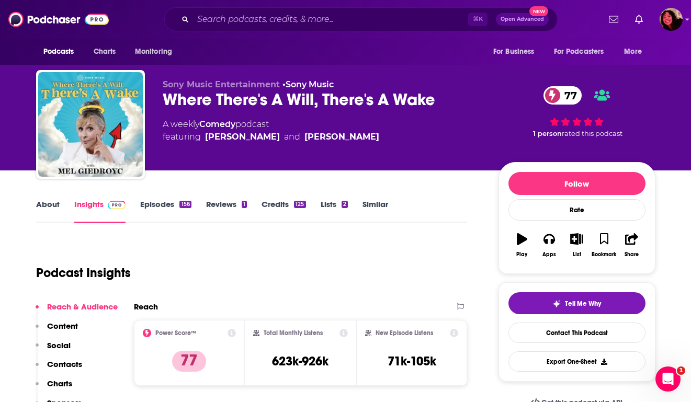
click at [55, 208] on link "About" at bounding box center [48, 211] width 24 height 24
